Goal: Task Accomplishment & Management: Complete application form

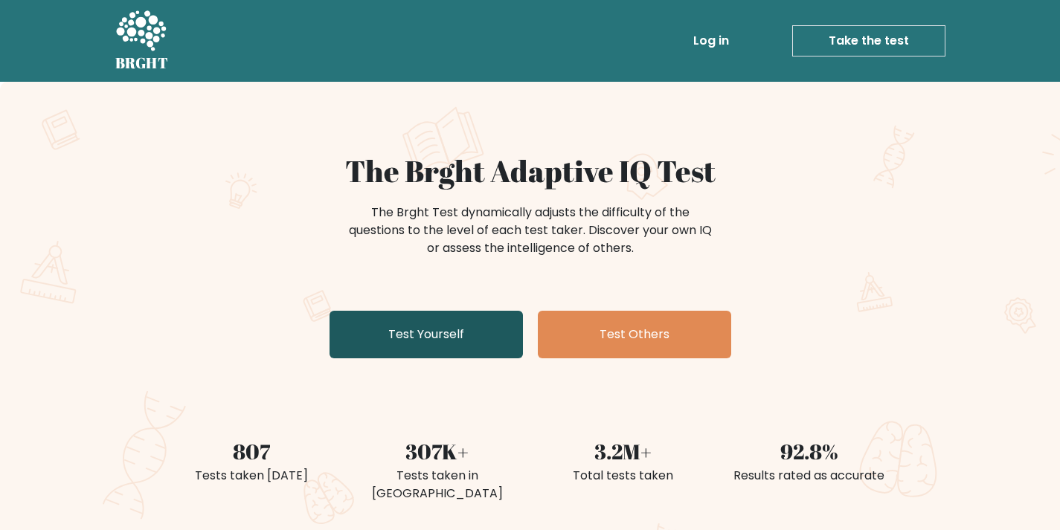
click at [495, 313] on link "Test Yourself" at bounding box center [425, 335] width 193 height 48
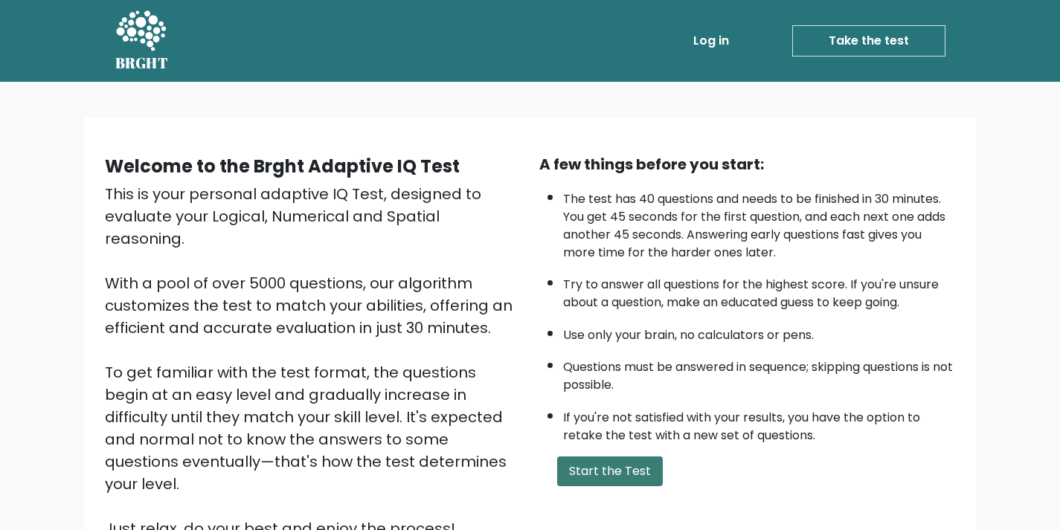
click at [619, 471] on button "Start the Test" at bounding box center [610, 472] width 106 height 30
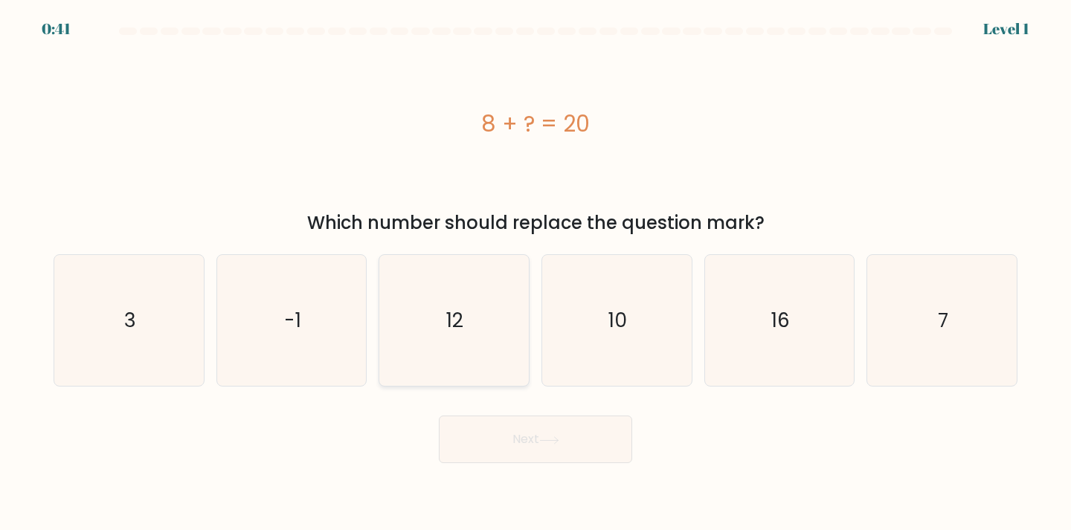
click at [456, 349] on icon "12" at bounding box center [454, 321] width 132 height 132
click at [535, 273] on input "c. 12" at bounding box center [535, 268] width 1 height 7
radio input "true"
click at [498, 456] on button "Next" at bounding box center [535, 440] width 193 height 48
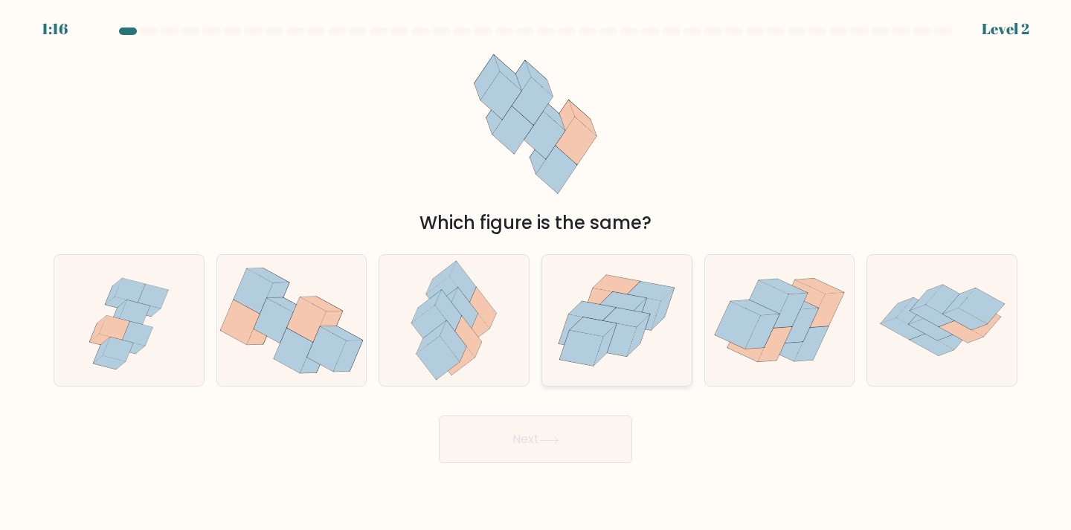
click at [618, 340] on icon at bounding box center [615, 339] width 44 height 36
click at [536, 273] on input "d." at bounding box center [535, 268] width 1 height 7
radio input "true"
click at [567, 458] on button "Next" at bounding box center [535, 440] width 193 height 48
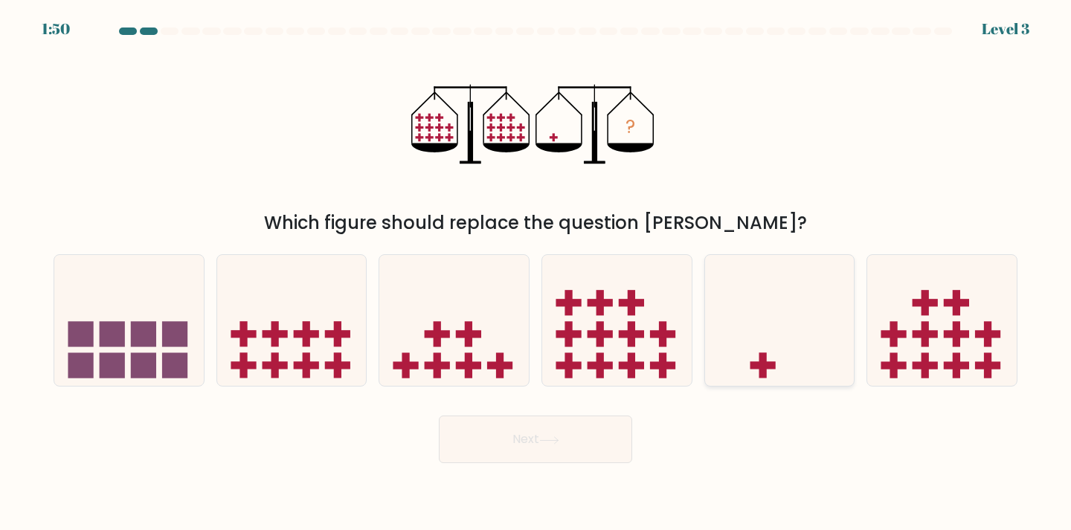
click at [763, 330] on icon at bounding box center [779, 320] width 149 height 123
click at [536, 273] on input "e." at bounding box center [535, 268] width 1 height 7
radio input "true"
click at [602, 441] on button "Next" at bounding box center [535, 440] width 193 height 48
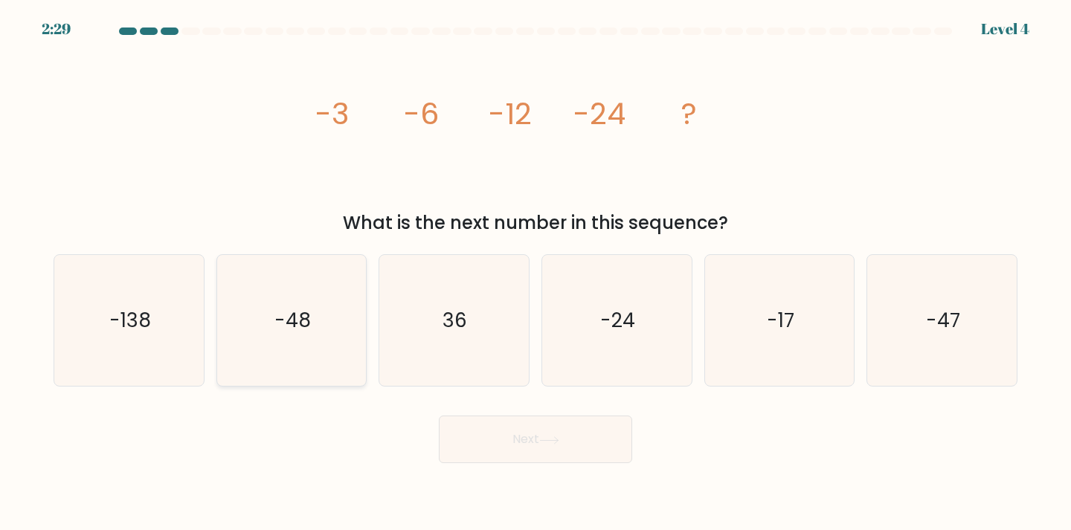
click at [333, 326] on icon "-48" at bounding box center [292, 321] width 132 height 132
click at [535, 273] on input "b. -48" at bounding box center [535, 268] width 1 height 7
radio input "true"
click at [553, 448] on button "Next" at bounding box center [535, 440] width 193 height 48
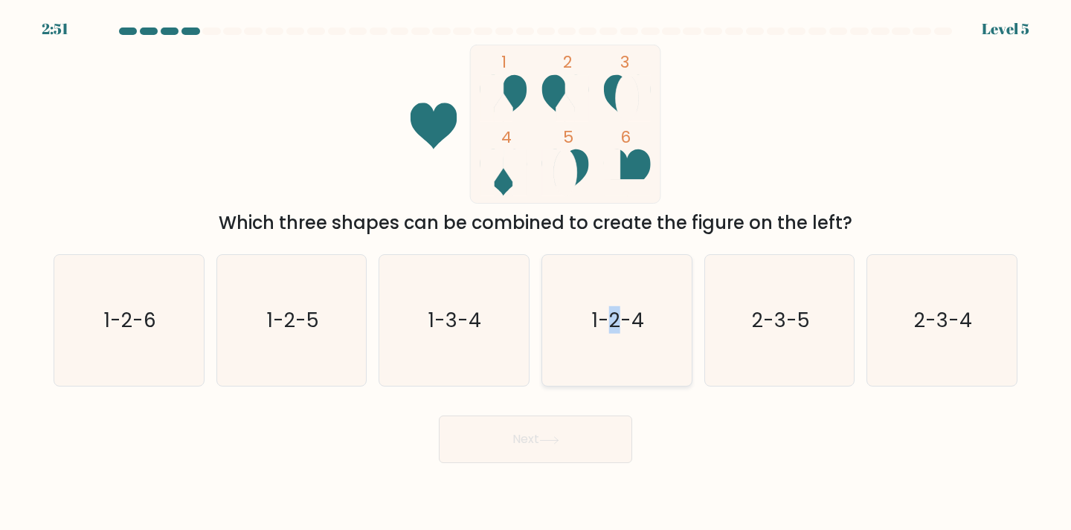
drag, startPoint x: 611, startPoint y: 320, endPoint x: 625, endPoint y: 309, distance: 18.0
click at [625, 309] on text "1-2-4" at bounding box center [618, 320] width 52 height 28
click at [536, 273] on input "d. 1-2-4" at bounding box center [535, 268] width 1 height 7
radio input "true"
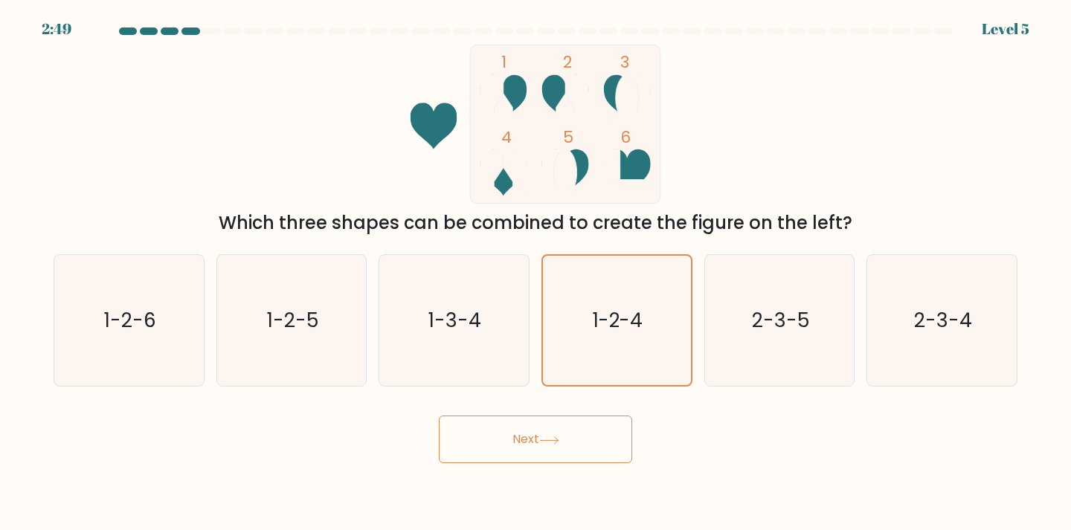
click at [564, 445] on button "Next" at bounding box center [535, 440] width 193 height 48
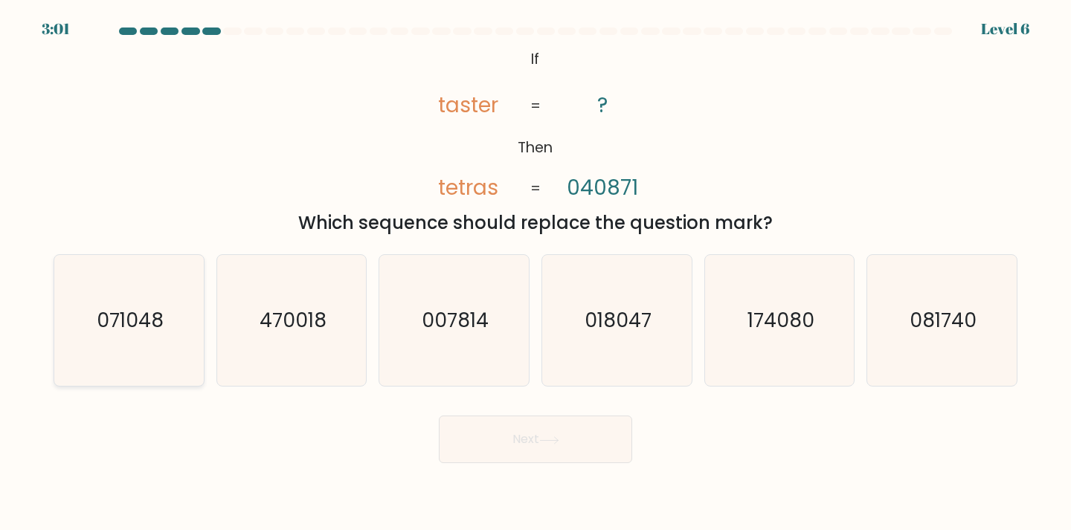
click at [80, 341] on icon "071048" at bounding box center [129, 321] width 132 height 132
click at [535, 273] on input "a. 071048" at bounding box center [535, 268] width 1 height 7
radio input "true"
click at [546, 430] on button "Next" at bounding box center [535, 440] width 193 height 48
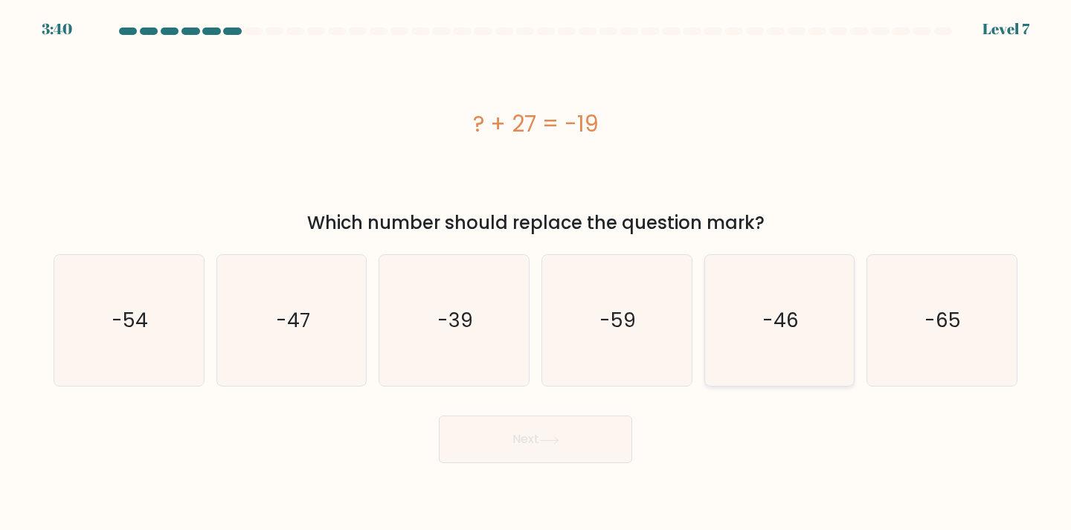
click at [787, 259] on icon "-46" at bounding box center [780, 321] width 132 height 132
click at [536, 265] on input "e. -46" at bounding box center [535, 268] width 1 height 7
radio input "true"
click at [584, 443] on button "Next" at bounding box center [535, 440] width 193 height 48
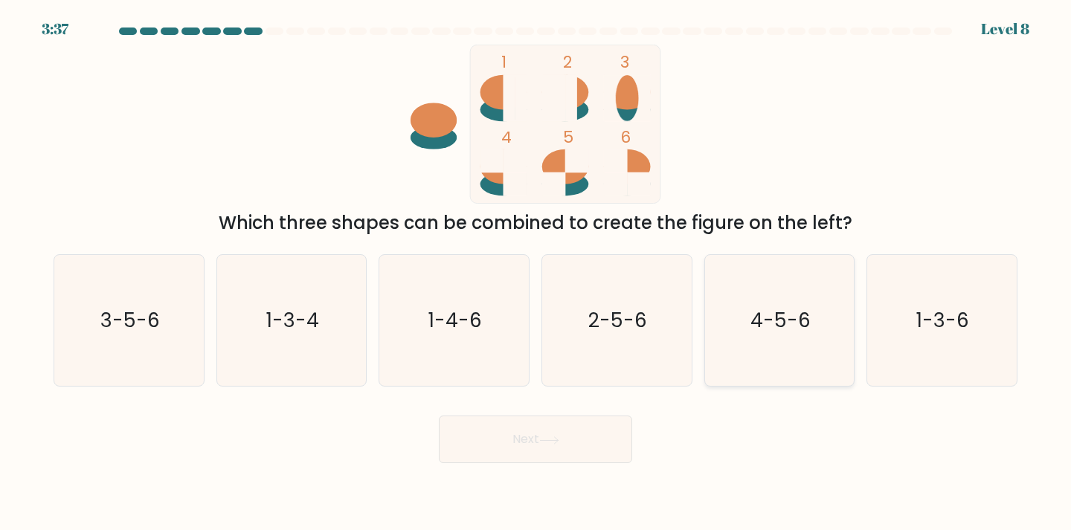
click at [752, 300] on icon "4-5-6" at bounding box center [780, 321] width 132 height 132
click at [536, 273] on input "e. 4-5-6" at bounding box center [535, 268] width 1 height 7
radio input "true"
click at [560, 460] on button "Next" at bounding box center [535, 440] width 193 height 48
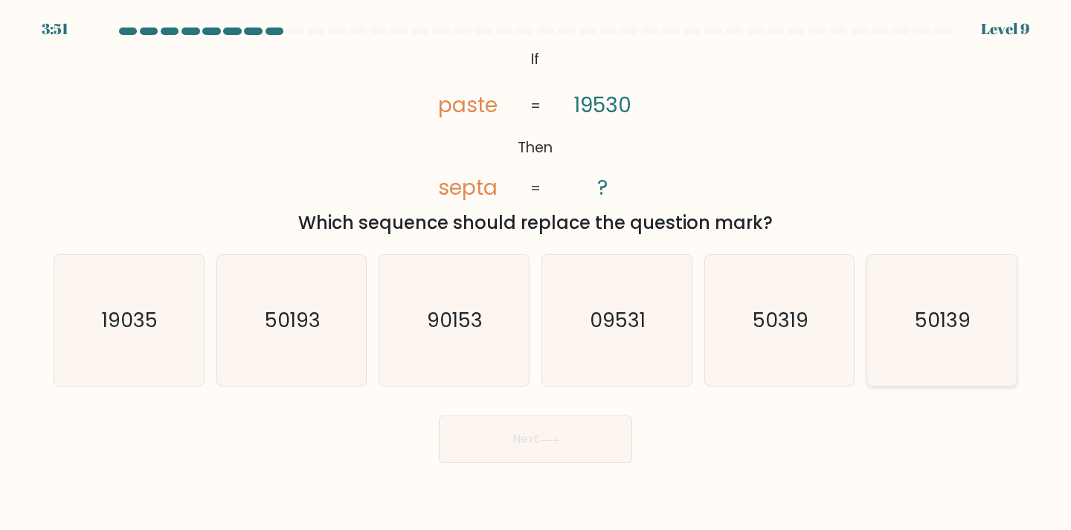
click at [925, 349] on icon "50139" at bounding box center [942, 321] width 132 height 132
click at [536, 273] on input "f. 50139" at bounding box center [535, 268] width 1 height 7
radio input "true"
click at [590, 445] on button "Next" at bounding box center [535, 440] width 193 height 48
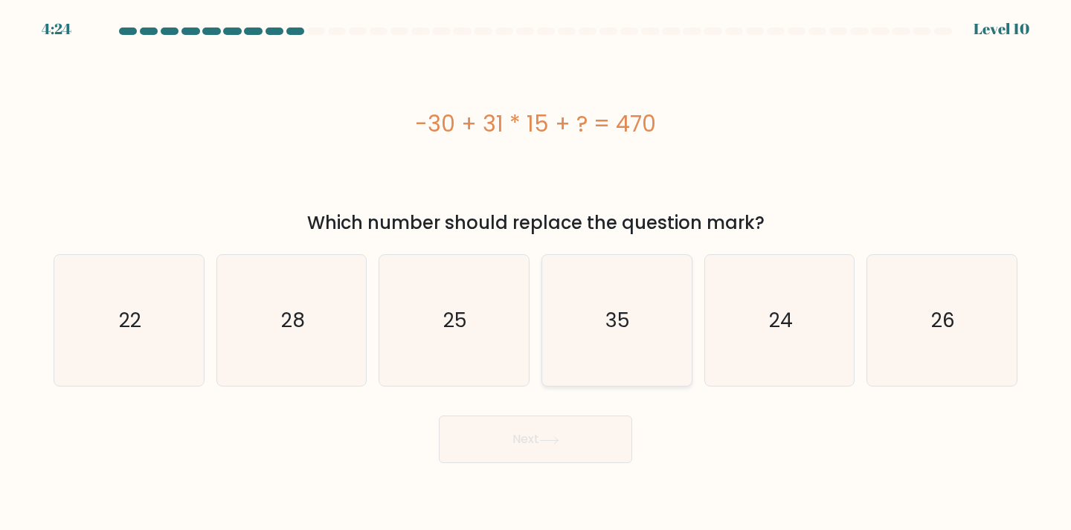
click at [574, 349] on icon "35" at bounding box center [617, 321] width 132 height 132
click at [536, 273] on input "d. 35" at bounding box center [535, 268] width 1 height 7
radio input "true"
click at [539, 460] on button "Next" at bounding box center [535, 440] width 193 height 48
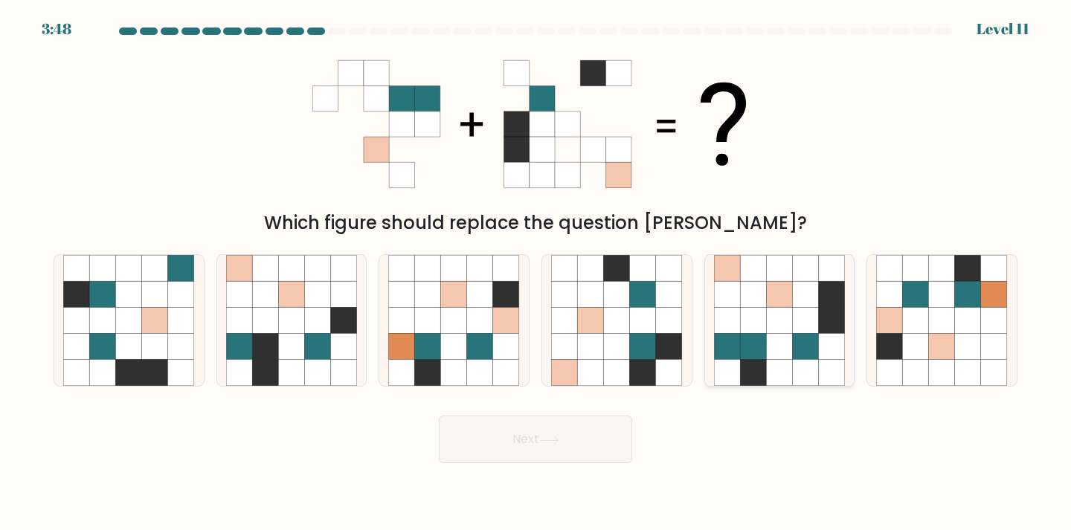
click at [780, 303] on icon at bounding box center [779, 294] width 26 height 26
click at [536, 273] on input "e." at bounding box center [535, 268] width 1 height 7
radio input "true"
click at [617, 435] on button "Next" at bounding box center [535, 440] width 193 height 48
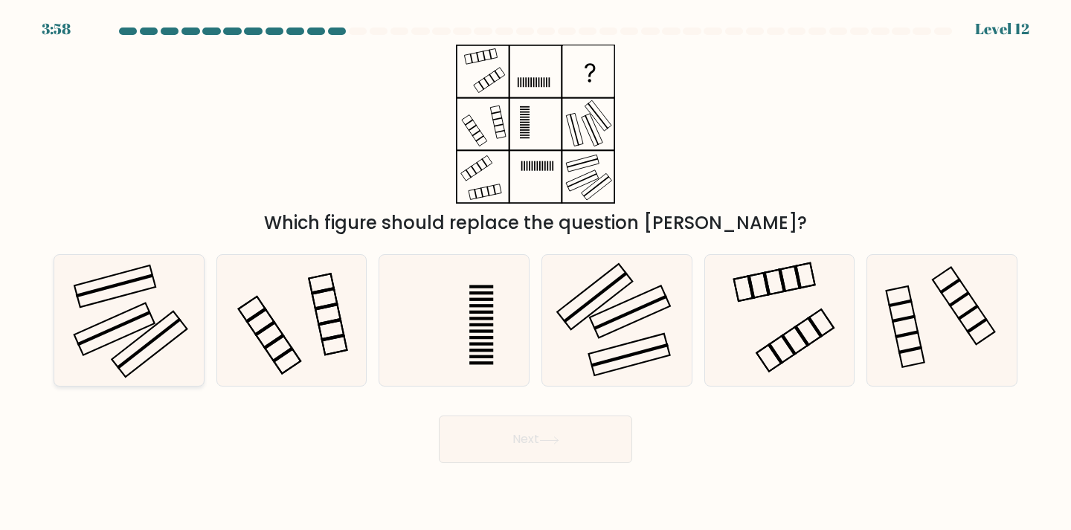
click at [83, 300] on icon at bounding box center [129, 321] width 132 height 132
click at [535, 273] on input "a." at bounding box center [535, 268] width 1 height 7
radio input "true"
click at [506, 442] on button "Next" at bounding box center [535, 440] width 193 height 48
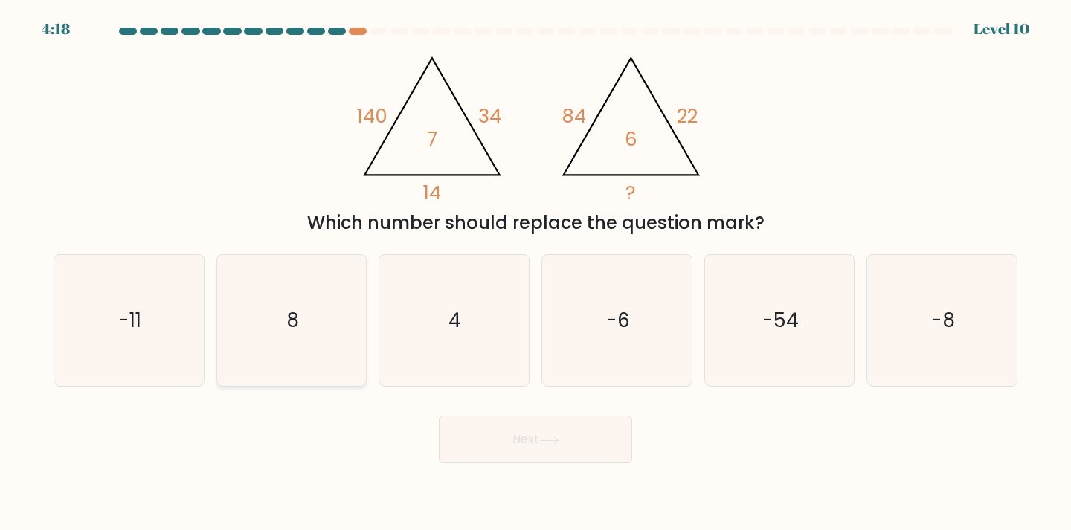
click at [262, 271] on icon "8" at bounding box center [292, 321] width 132 height 132
click at [535, 271] on input "b. 8" at bounding box center [535, 268] width 1 height 7
radio input "true"
click at [509, 450] on button "Next" at bounding box center [535, 440] width 193 height 48
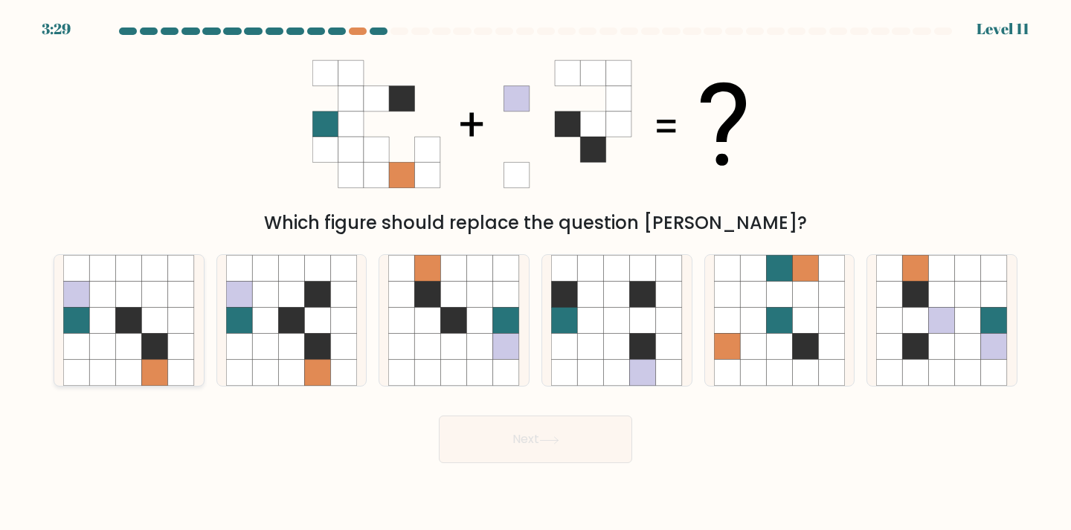
click at [164, 341] on icon at bounding box center [155, 347] width 26 height 26
click at [535, 273] on input "a." at bounding box center [535, 268] width 1 height 7
radio input "true"
click at [254, 355] on icon at bounding box center [265, 347] width 26 height 26
click at [535, 273] on input "b." at bounding box center [535, 268] width 1 height 7
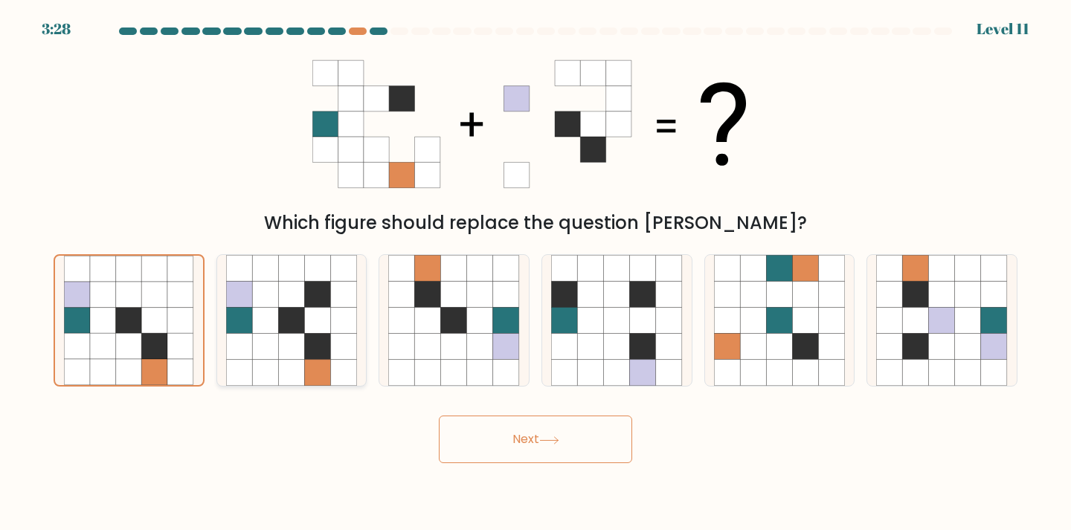
radio input "true"
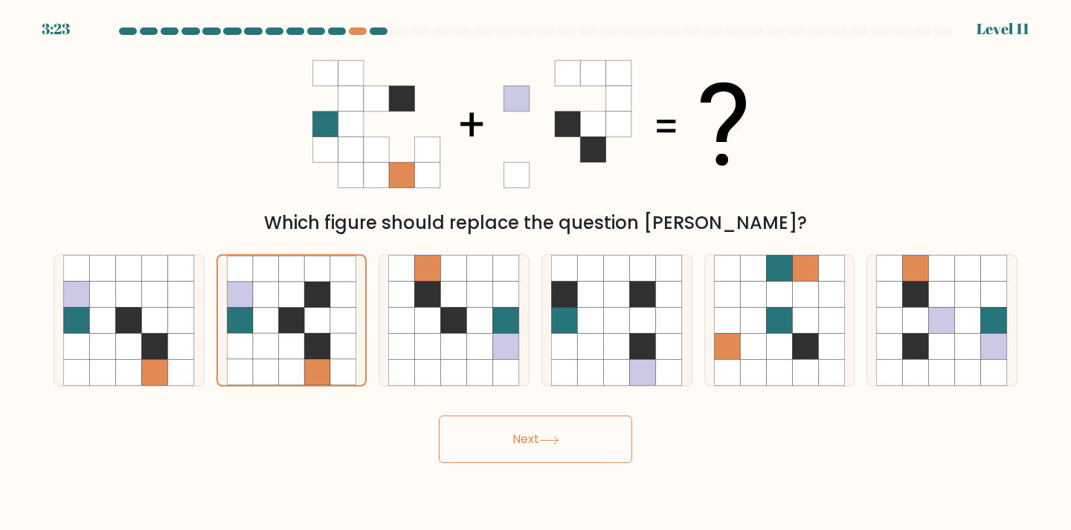
click at [566, 444] on button "Next" at bounding box center [535, 440] width 193 height 48
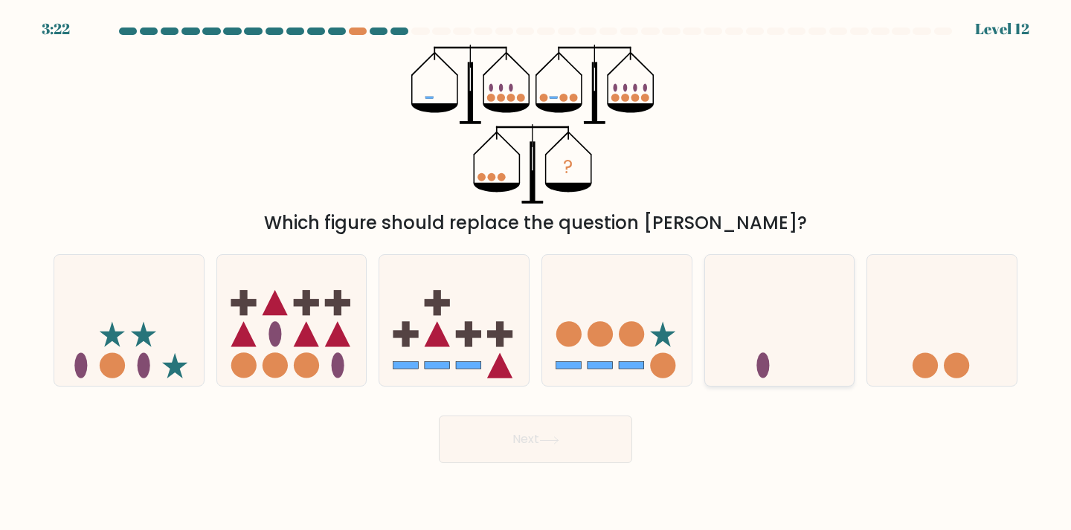
click at [769, 289] on icon at bounding box center [779, 320] width 149 height 123
click at [536, 273] on input "e." at bounding box center [535, 268] width 1 height 7
radio input "true"
click at [568, 426] on button "Next" at bounding box center [535, 440] width 193 height 48
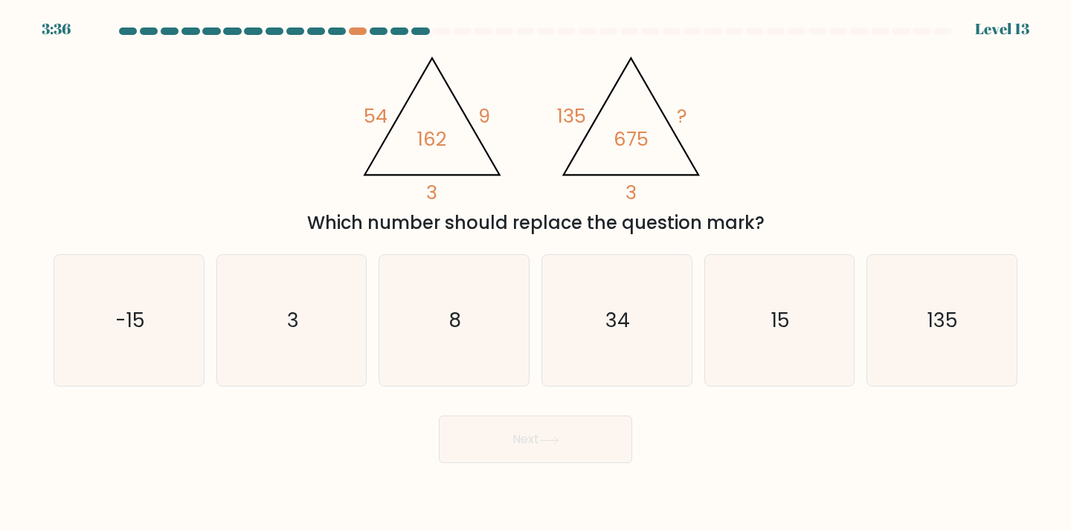
click at [746, 387] on form at bounding box center [535, 246] width 1071 height 436
click at [744, 372] on icon "15" at bounding box center [780, 321] width 132 height 132
click at [536, 273] on input "e. 15" at bounding box center [535, 268] width 1 height 7
radio input "true"
click at [575, 439] on button "Next" at bounding box center [535, 440] width 193 height 48
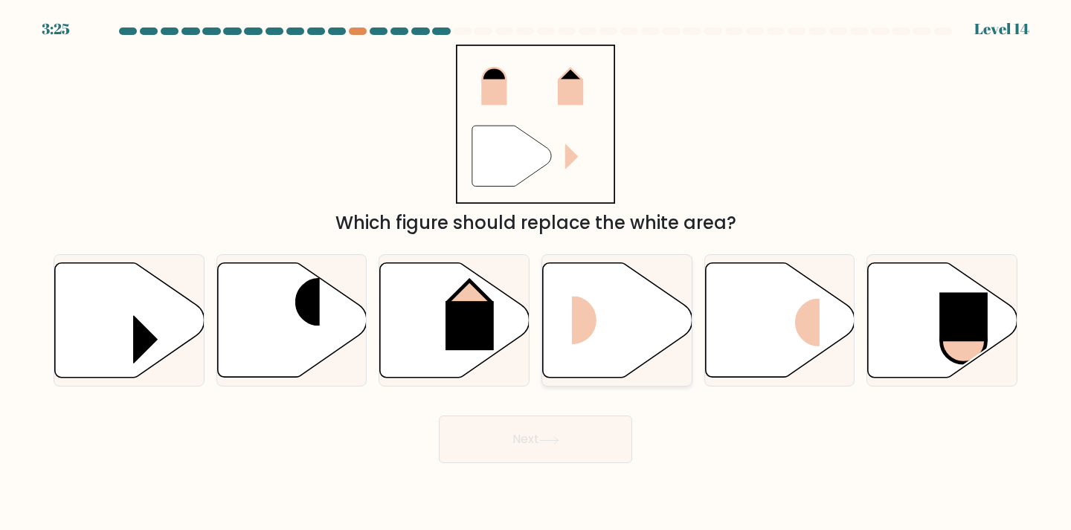
click at [584, 341] on rect at bounding box center [597, 320] width 50 height 48
click at [536, 273] on input "d." at bounding box center [535, 268] width 1 height 7
radio input "true"
click at [554, 458] on button "Next" at bounding box center [535, 440] width 193 height 48
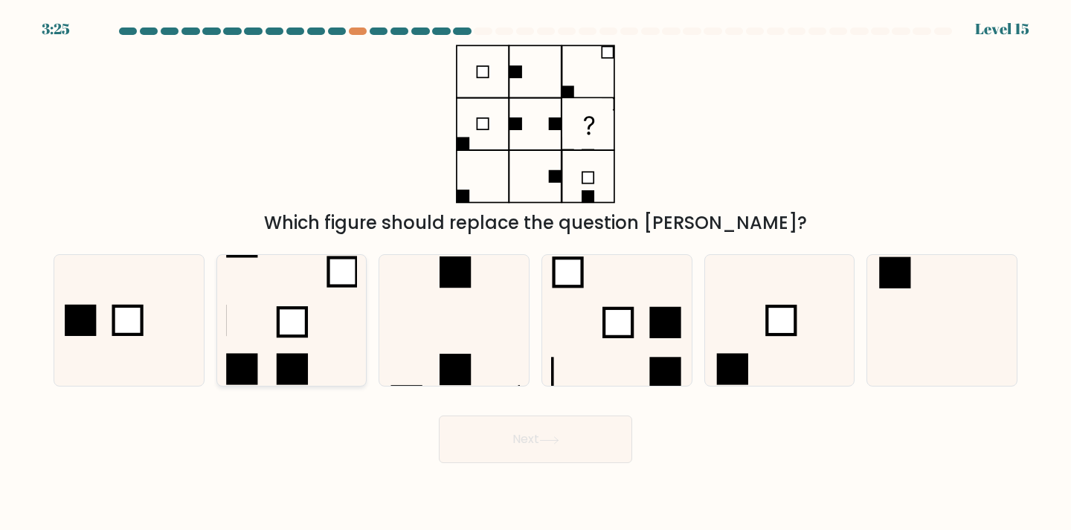
click at [331, 321] on icon at bounding box center [292, 321] width 132 height 132
click at [535, 273] on input "b." at bounding box center [535, 268] width 1 height 7
radio input "true"
click at [550, 444] on icon at bounding box center [549, 441] width 20 height 8
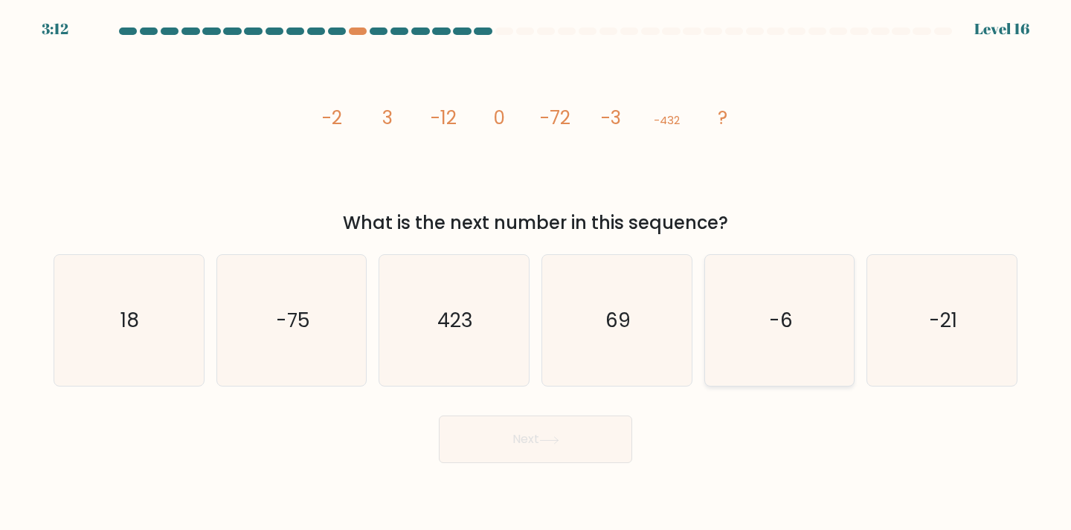
click at [785, 320] on text "-6" at bounding box center [781, 320] width 24 height 28
click at [536, 273] on input "e. -6" at bounding box center [535, 268] width 1 height 7
radio input "true"
click at [558, 442] on icon at bounding box center [549, 441] width 20 height 8
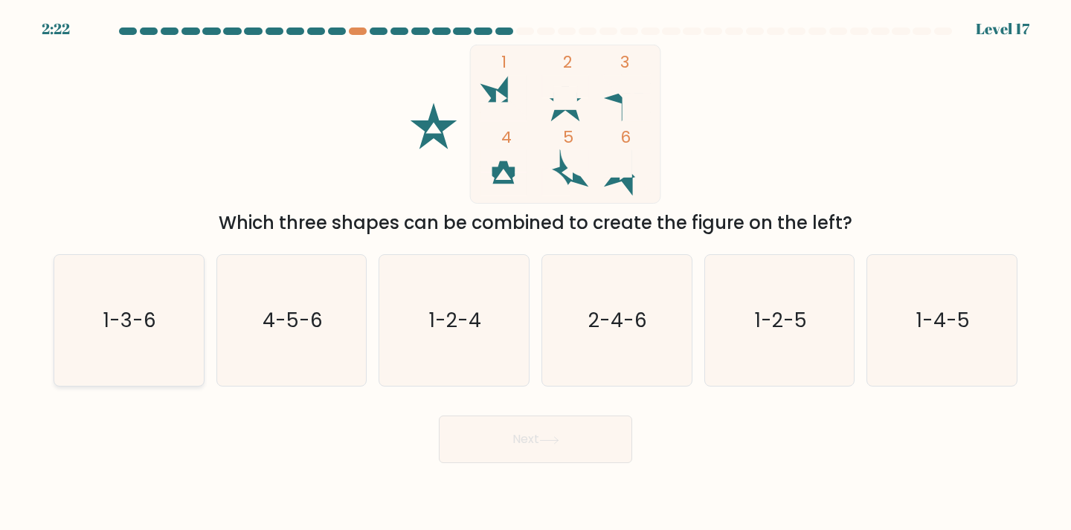
click at [135, 326] on text "1-3-6" at bounding box center [130, 320] width 53 height 28
click at [535, 273] on input "a. 1-3-6" at bounding box center [535, 268] width 1 height 7
radio input "true"
click at [529, 453] on button "Next" at bounding box center [535, 440] width 193 height 48
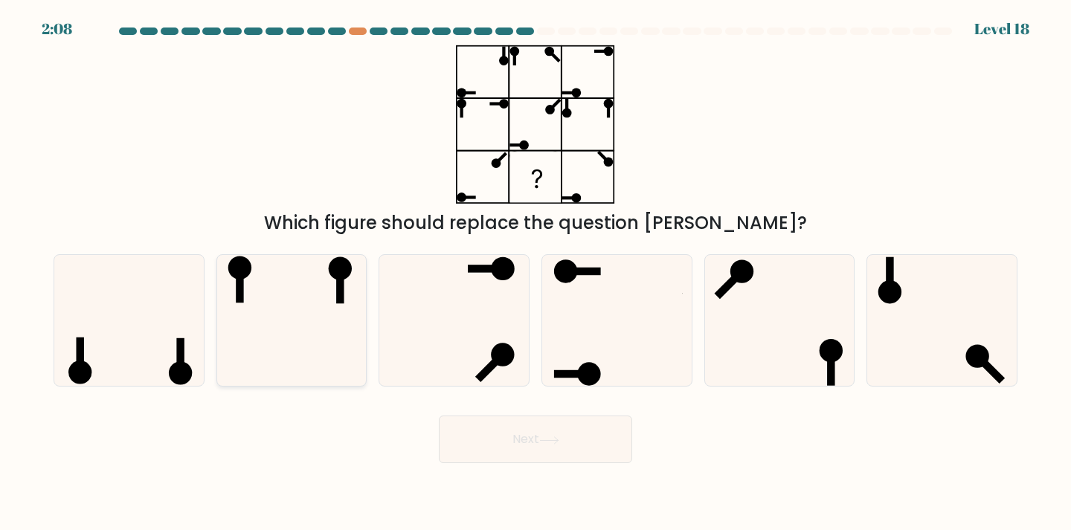
click at [309, 326] on icon at bounding box center [292, 321] width 132 height 132
click at [535, 273] on input "b." at bounding box center [535, 268] width 1 height 7
radio input "true"
click at [576, 451] on button "Next" at bounding box center [535, 440] width 193 height 48
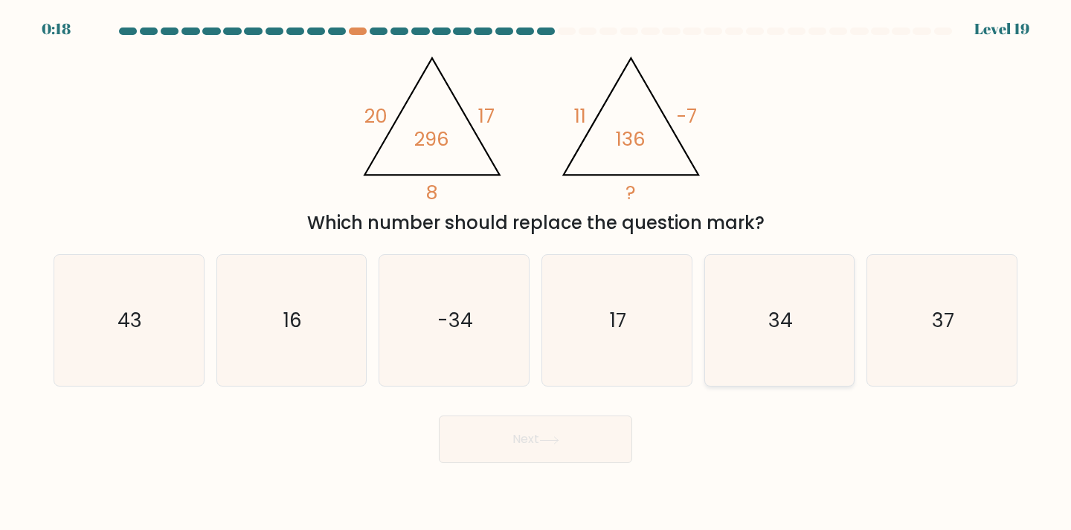
click at [761, 274] on icon "34" at bounding box center [780, 321] width 132 height 132
click at [536, 273] on input "e. 34" at bounding box center [535, 268] width 1 height 7
radio input "true"
click at [544, 442] on icon at bounding box center [549, 441] width 20 height 8
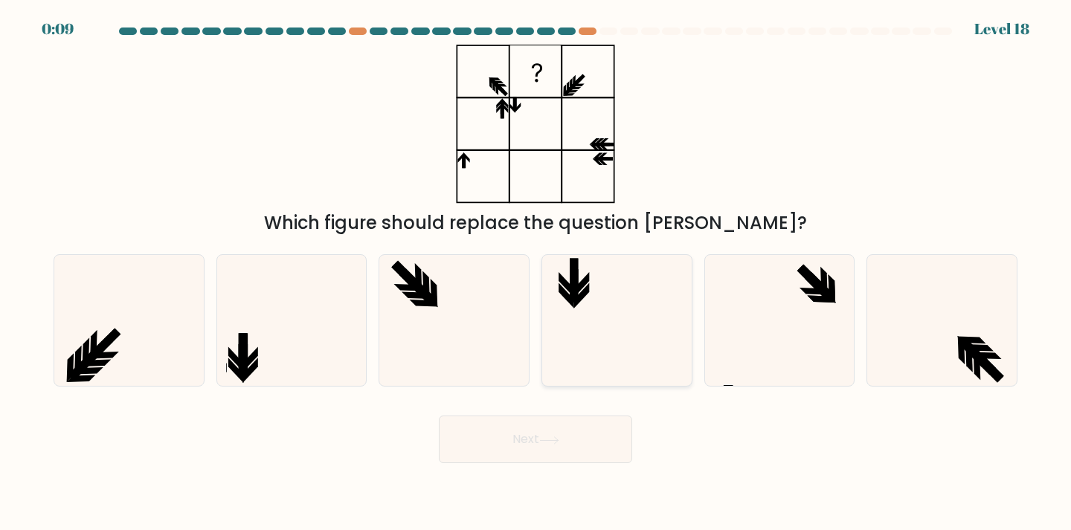
click at [637, 355] on icon at bounding box center [617, 321] width 132 height 132
click at [536, 273] on input "d." at bounding box center [535, 268] width 1 height 7
radio input "true"
click at [543, 452] on button "Next" at bounding box center [535, 440] width 193 height 48
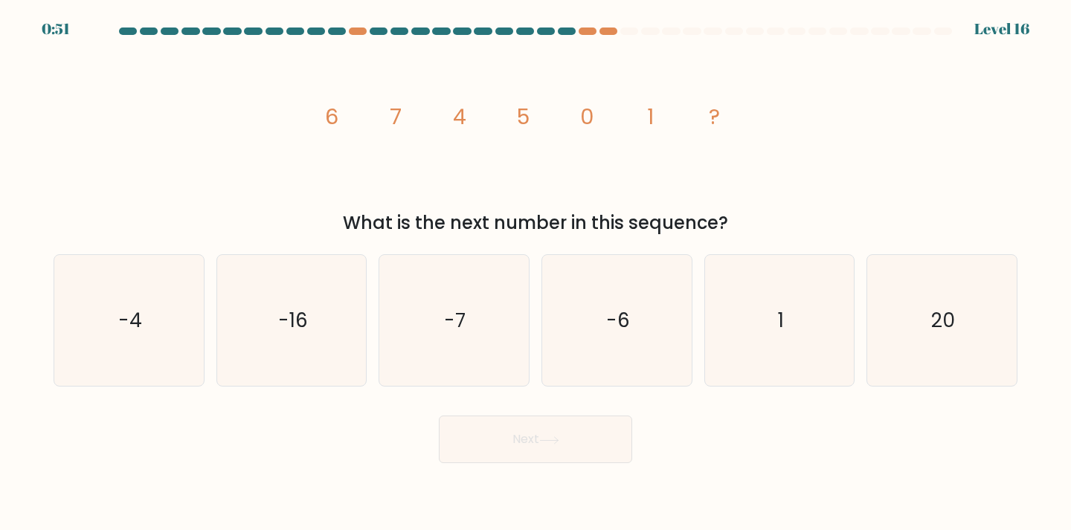
click at [543, 452] on button "Next" at bounding box center [535, 440] width 193 height 48
click at [422, 178] on icon "image/svg+xml 6 7 4 5 0 1 ?" at bounding box center [535, 124] width 446 height 159
click at [654, 306] on icon "-6" at bounding box center [617, 321] width 132 height 132
click at [536, 273] on input "d. -6" at bounding box center [535, 268] width 1 height 7
radio input "true"
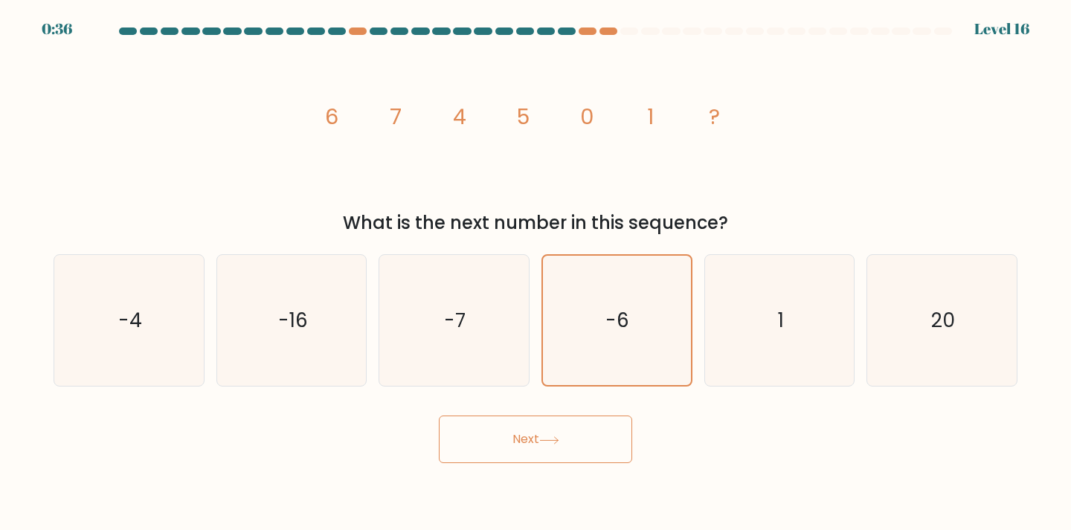
click at [569, 451] on button "Next" at bounding box center [535, 440] width 193 height 48
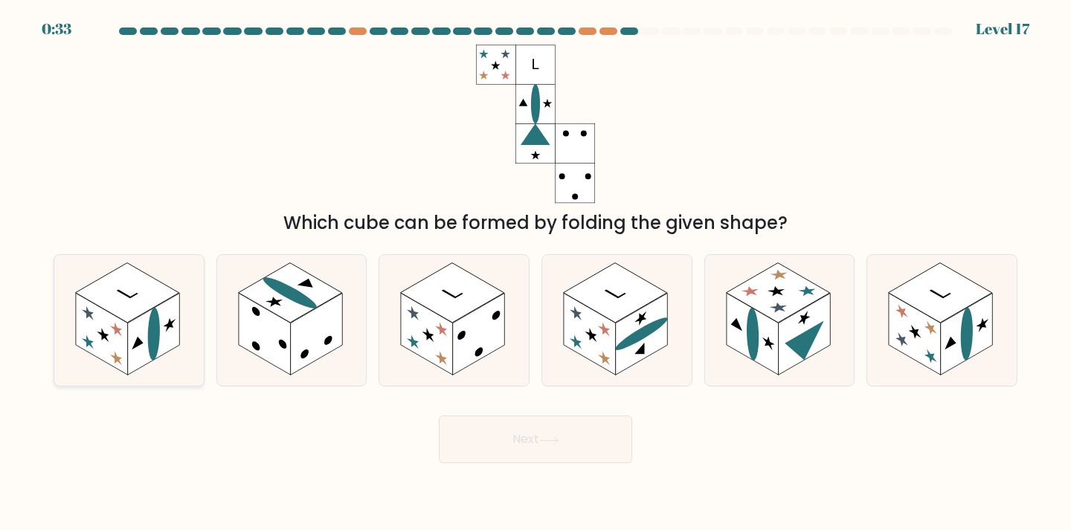
click at [135, 349] on rect at bounding box center [154, 334] width 52 height 82
click at [535, 273] on input "a." at bounding box center [535, 268] width 1 height 7
radio input "true"
click at [512, 445] on button "Next" at bounding box center [535, 440] width 193 height 48
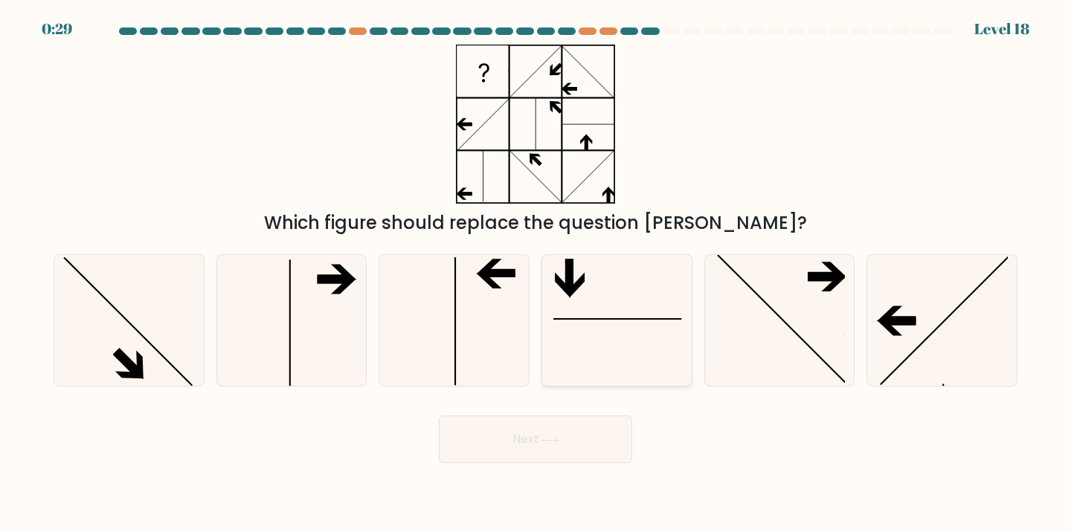
click at [611, 347] on icon at bounding box center [617, 321] width 132 height 132
click at [536, 273] on input "d." at bounding box center [535, 268] width 1 height 7
radio input "true"
click at [611, 347] on icon at bounding box center [617, 321] width 130 height 130
click at [536, 273] on input "d." at bounding box center [535, 268] width 1 height 7
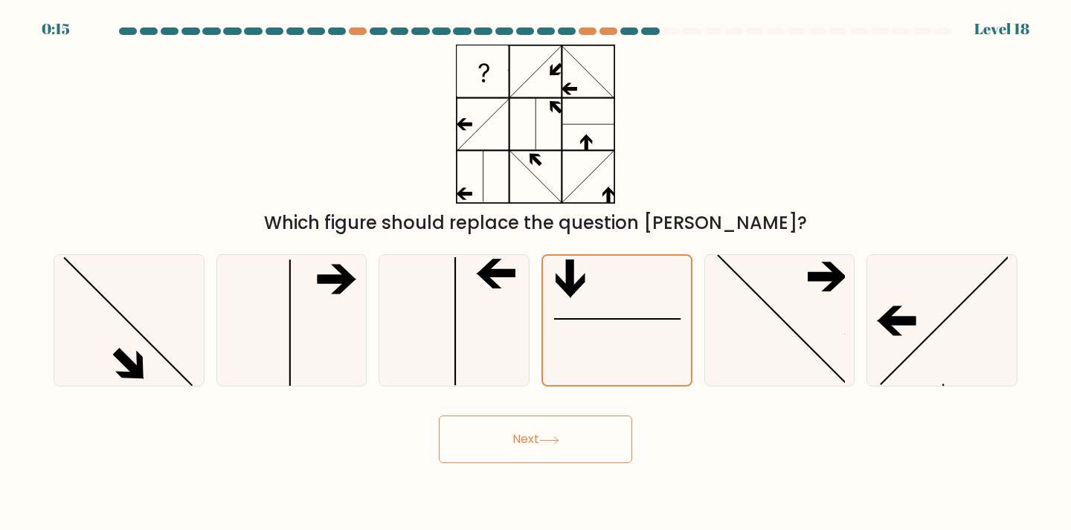
click at [555, 445] on button "Next" at bounding box center [535, 440] width 193 height 48
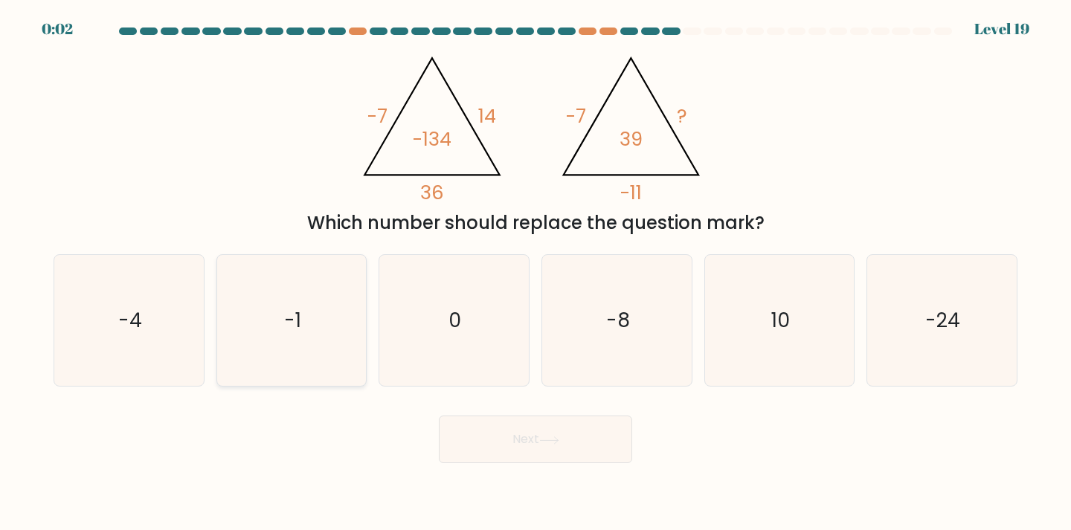
click at [309, 355] on icon "-1" at bounding box center [292, 321] width 132 height 132
click at [535, 273] on input "b. -1" at bounding box center [535, 268] width 1 height 7
radio input "true"
click at [579, 452] on button "Next" at bounding box center [535, 440] width 193 height 48
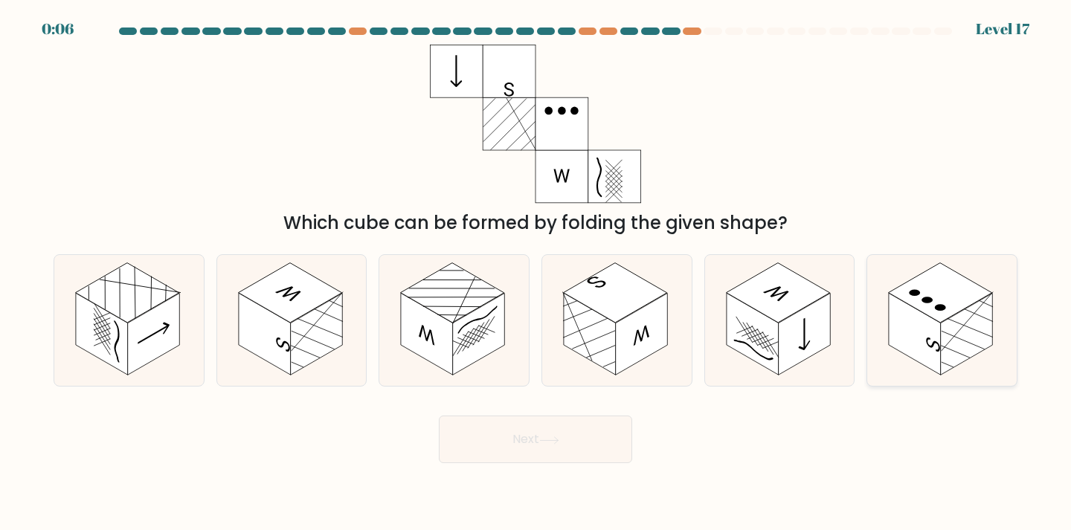
click at [948, 356] on rect at bounding box center [967, 334] width 52 height 82
click at [536, 273] on input "f." at bounding box center [535, 268] width 1 height 7
radio input "true"
click at [587, 439] on button "Next" at bounding box center [535, 440] width 193 height 48
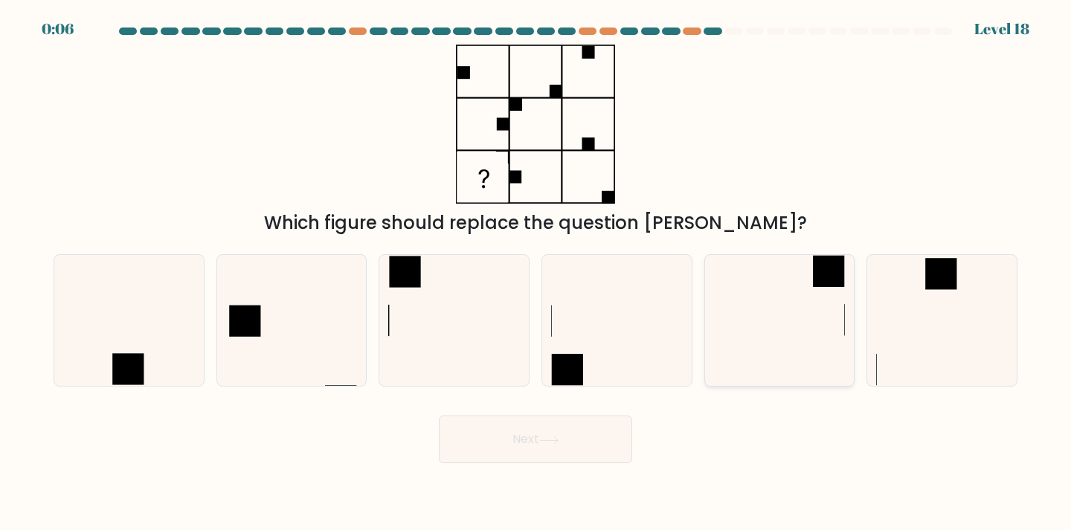
click at [777, 341] on icon at bounding box center [780, 321] width 132 height 132
click at [536, 273] on input "e." at bounding box center [535, 268] width 1 height 7
radio input "true"
click at [547, 445] on icon at bounding box center [549, 441] width 20 height 8
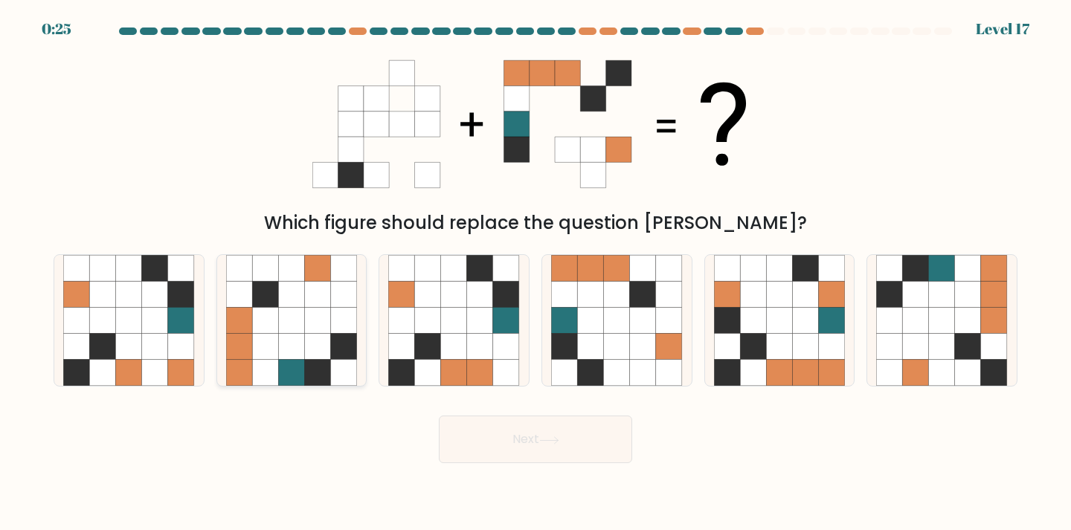
click at [221, 306] on div at bounding box center [291, 320] width 151 height 133
click at [535, 273] on input "b." at bounding box center [535, 268] width 1 height 7
radio input "true"
click at [466, 337] on icon at bounding box center [454, 347] width 26 height 26
click at [535, 273] on input "c." at bounding box center [535, 268] width 1 height 7
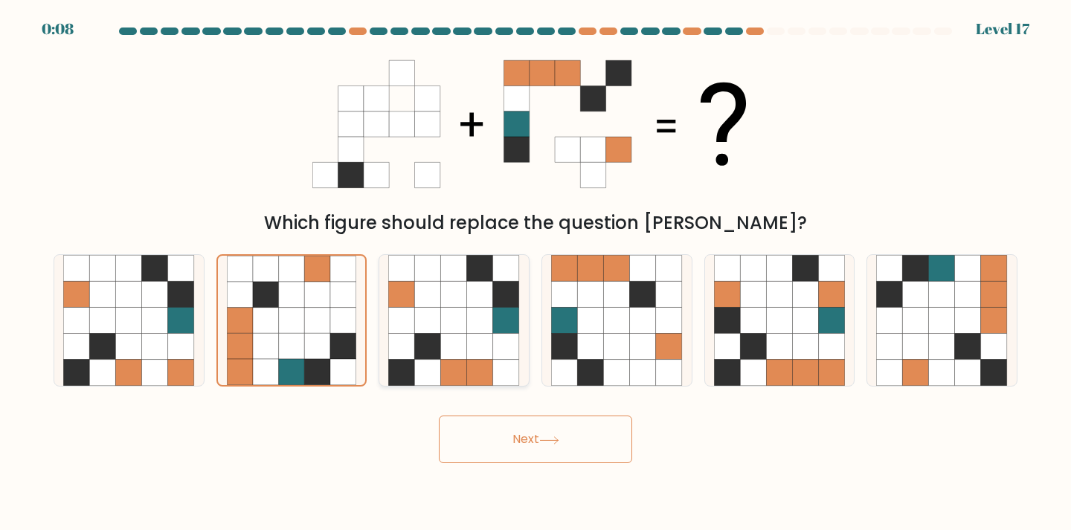
radio input "true"
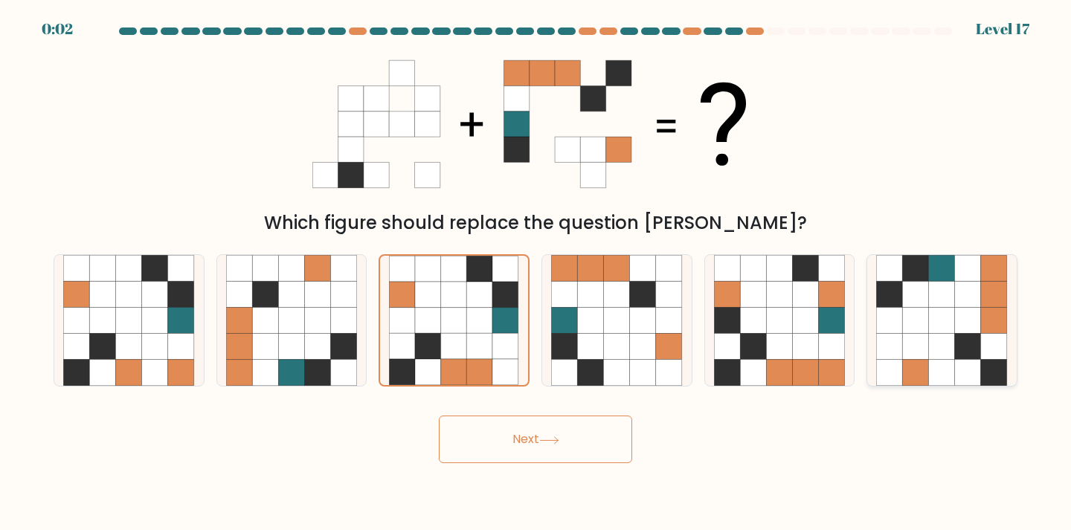
click at [976, 334] on icon at bounding box center [968, 347] width 26 height 26
click at [536, 273] on input "f." at bounding box center [535, 268] width 1 height 7
radio input "true"
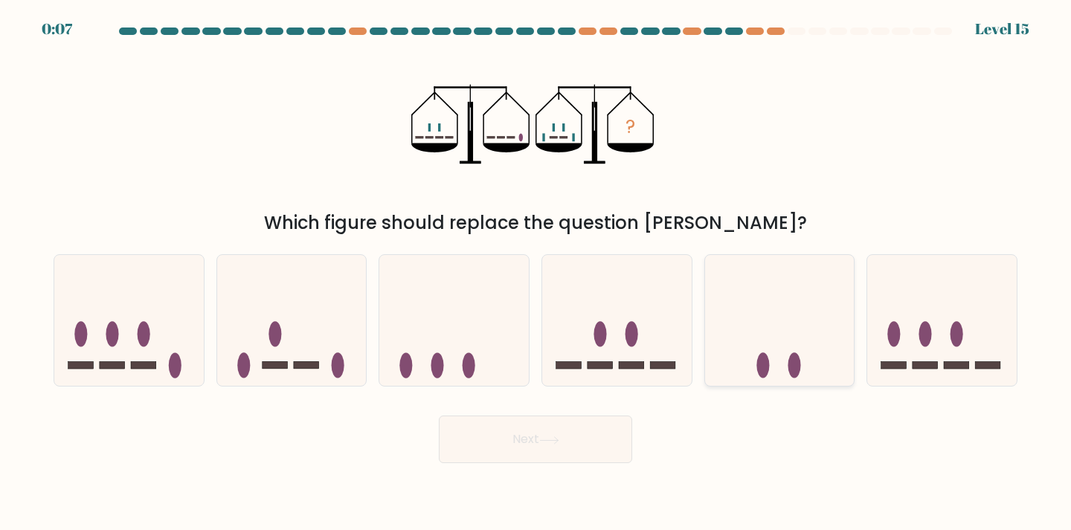
click at [776, 328] on icon at bounding box center [779, 320] width 149 height 123
click at [536, 273] on input "e." at bounding box center [535, 268] width 1 height 7
radio input "true"
click at [596, 437] on button "Next" at bounding box center [535, 440] width 193 height 48
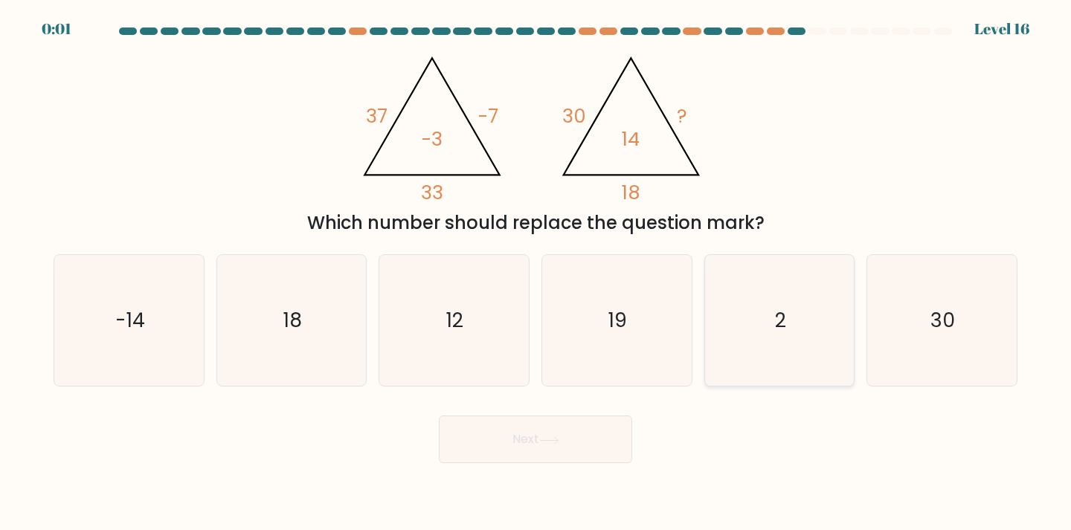
click at [710, 330] on div "2" at bounding box center [779, 320] width 151 height 133
click at [536, 273] on input "e. 2" at bounding box center [535, 268] width 1 height 7
radio input "true"
click at [576, 435] on button "Next" at bounding box center [535, 440] width 193 height 48
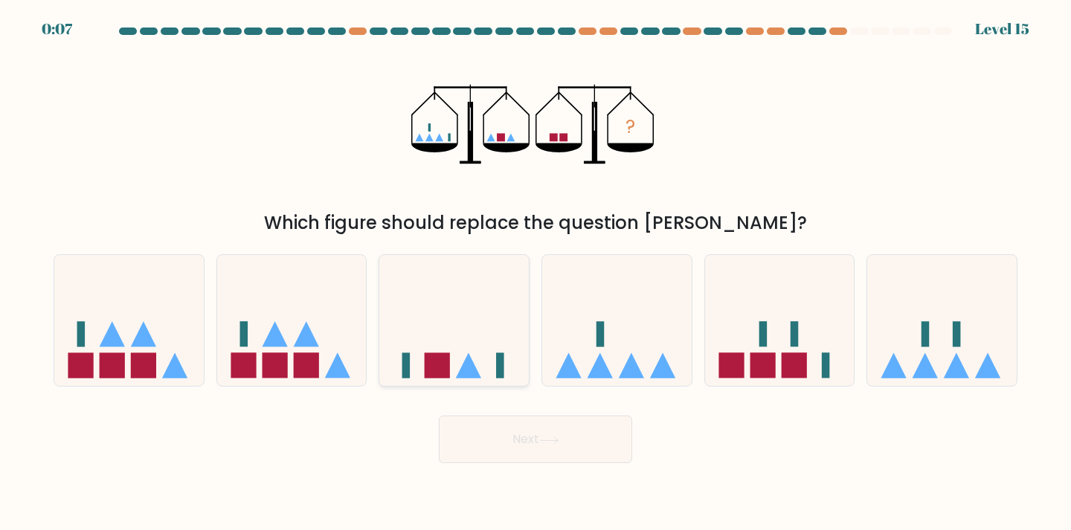
click at [406, 330] on icon at bounding box center [453, 320] width 149 height 123
click at [535, 273] on input "c." at bounding box center [535, 268] width 1 height 7
radio input "true"
click at [532, 442] on button "Next" at bounding box center [535, 440] width 193 height 48
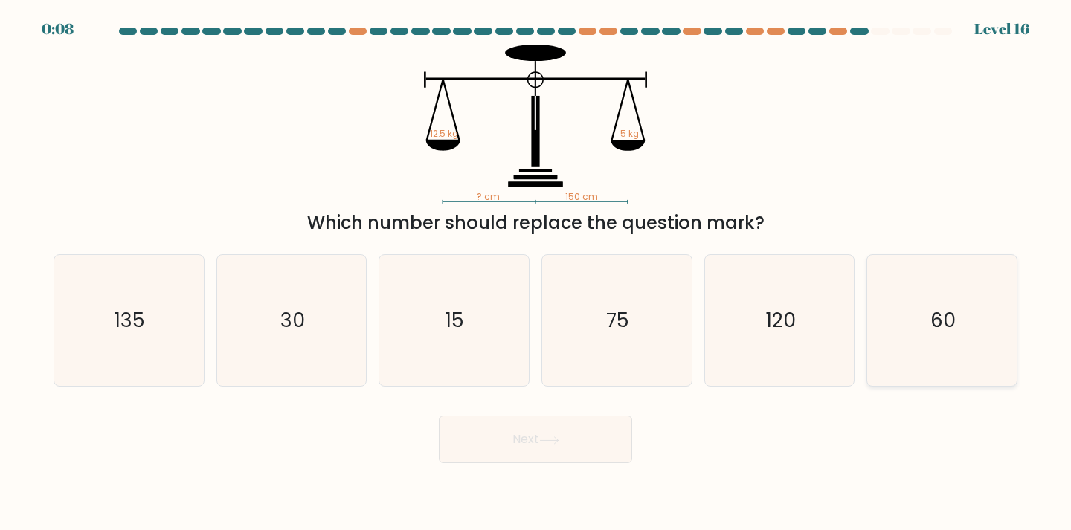
click at [938, 274] on icon "60" at bounding box center [942, 321] width 132 height 132
click at [536, 273] on input "f. 60" at bounding box center [535, 268] width 1 height 7
radio input "true"
click at [484, 439] on button "Next" at bounding box center [535, 440] width 193 height 48
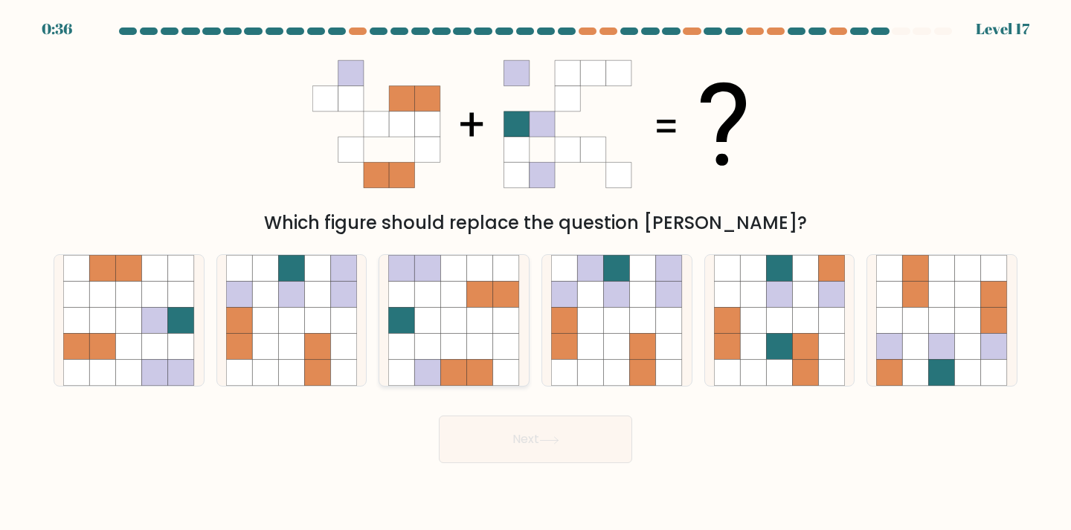
click at [503, 294] on icon at bounding box center [506, 294] width 26 height 26
click at [535, 273] on input "c." at bounding box center [535, 268] width 1 height 7
radio input "true"
click at [547, 431] on button "Next" at bounding box center [535, 440] width 193 height 48
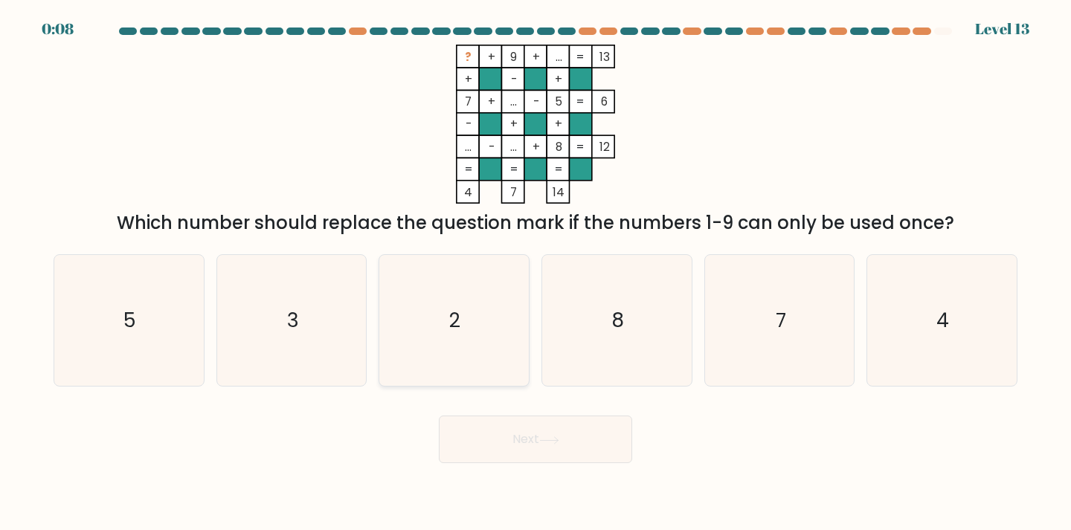
click at [448, 301] on icon "2" at bounding box center [454, 321] width 132 height 132
click at [535, 273] on input "c. 2" at bounding box center [535, 268] width 1 height 7
radio input "true"
click at [305, 331] on icon "3" at bounding box center [292, 321] width 132 height 132
click at [535, 273] on input "b. 3" at bounding box center [535, 268] width 1 height 7
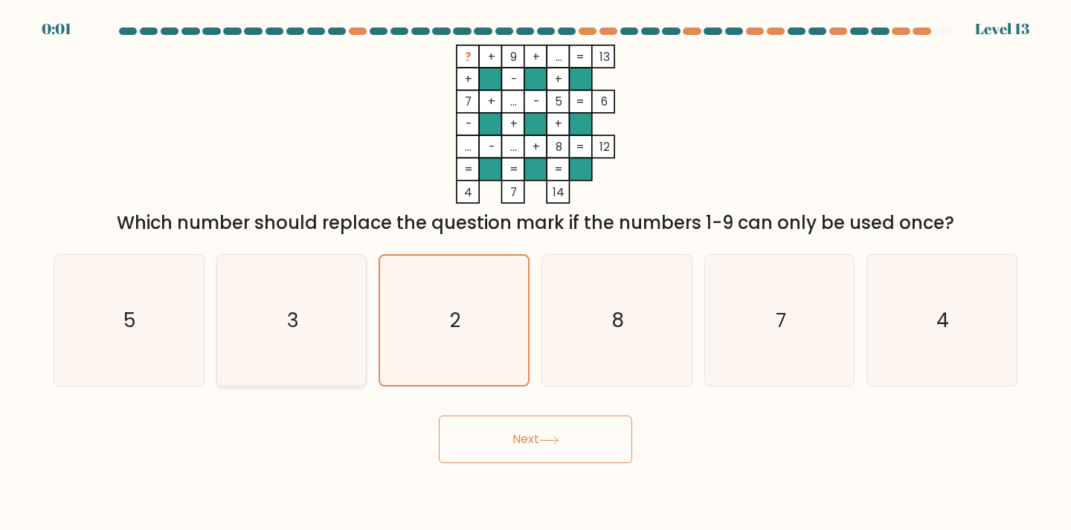
radio input "true"
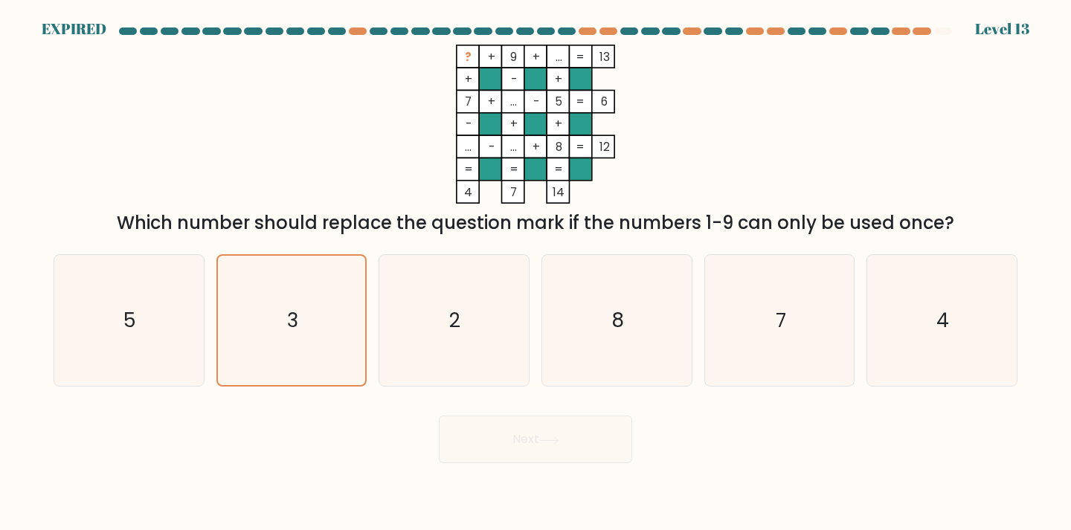
click at [559, 437] on div "Next" at bounding box center [536, 434] width 982 height 59
